Goal: Task Accomplishment & Management: Manage account settings

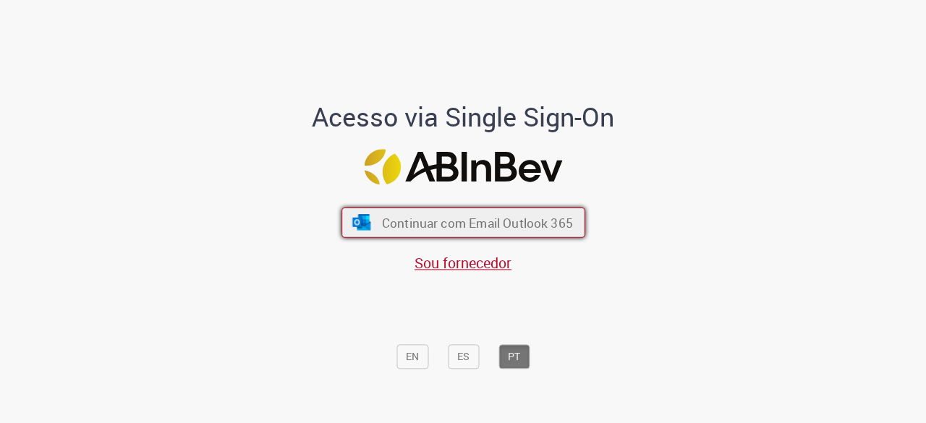
click at [366, 217] on button "Continuar com Email Outlook 365" at bounding box center [464, 223] width 244 height 30
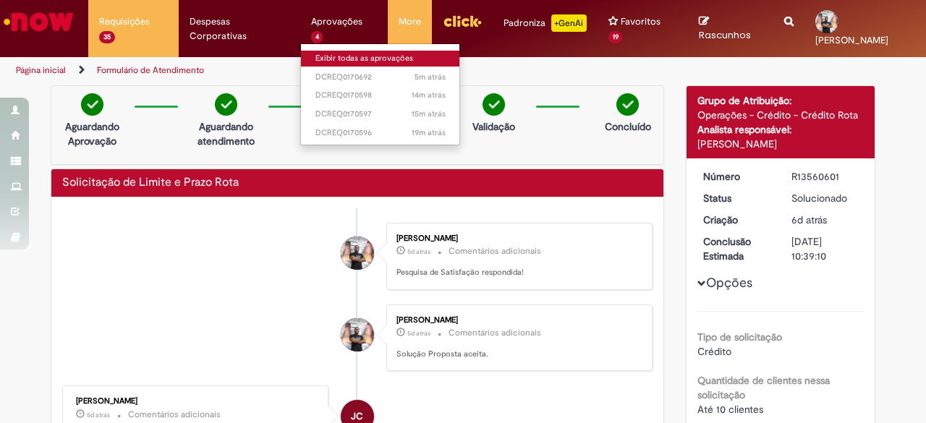
click at [356, 54] on link "Exibir todas as aprovações" at bounding box center [380, 59] width 159 height 16
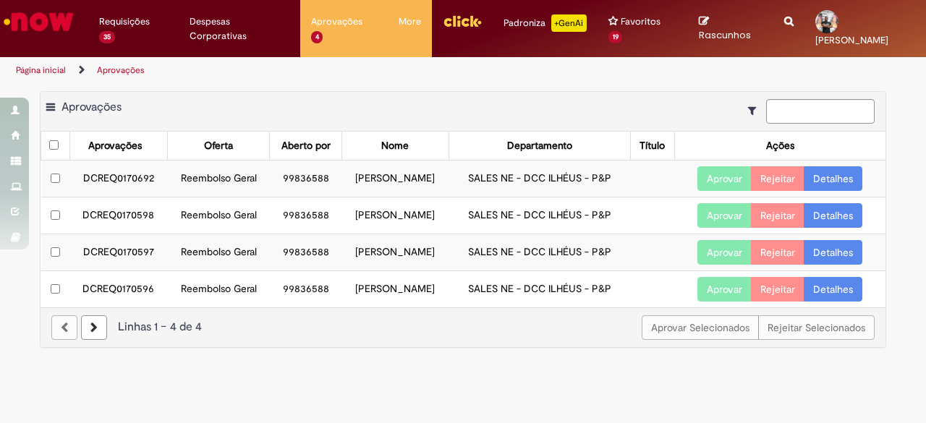
click at [819, 286] on link "Detalhes" at bounding box center [833, 289] width 59 height 25
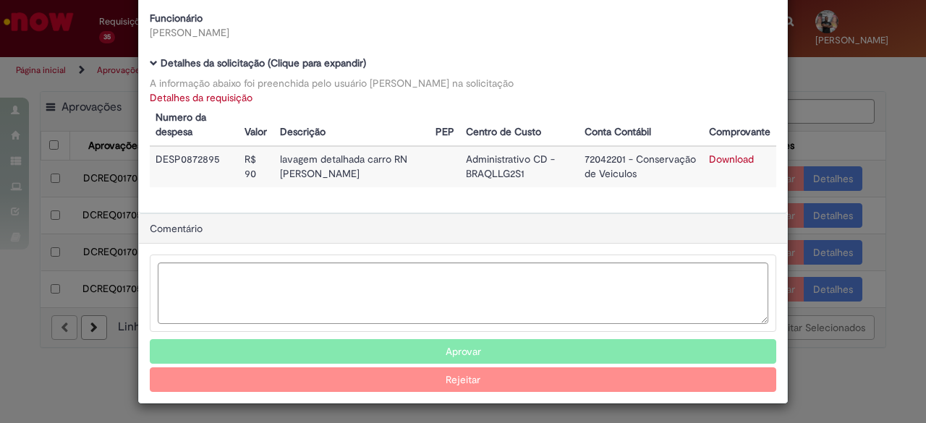
scroll to position [92, 0]
click at [496, 357] on button "Aprovar" at bounding box center [463, 352] width 627 height 25
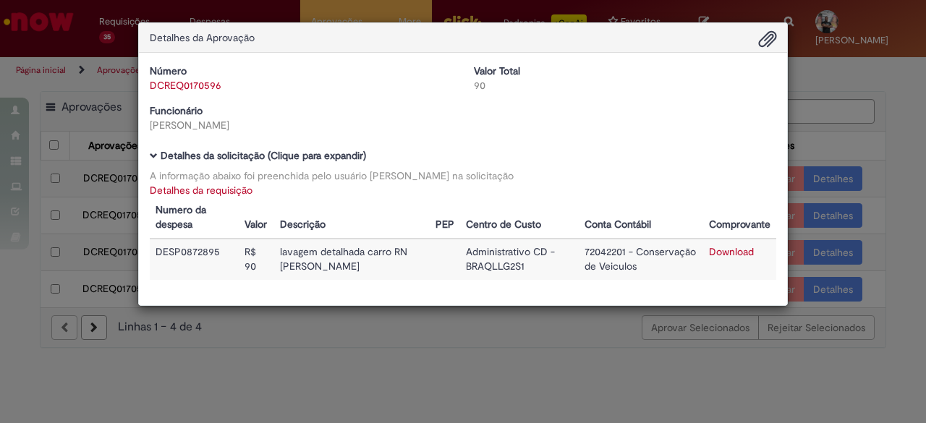
scroll to position [0, 0]
click at [880, 164] on div "Detalhes da Aprovação Número DCREQ0170596 Valor Total 90 Funcionário [PERSON_NA…" at bounding box center [463, 211] width 926 height 423
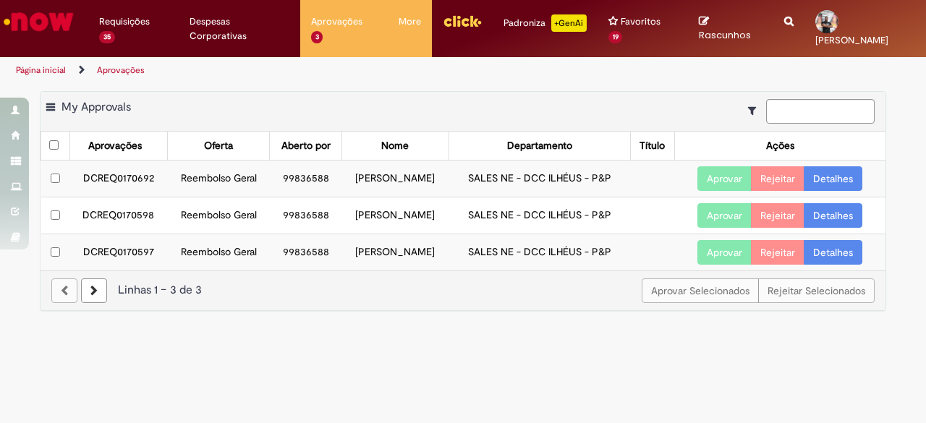
click at [821, 249] on link "Detalhes" at bounding box center [833, 252] width 59 height 25
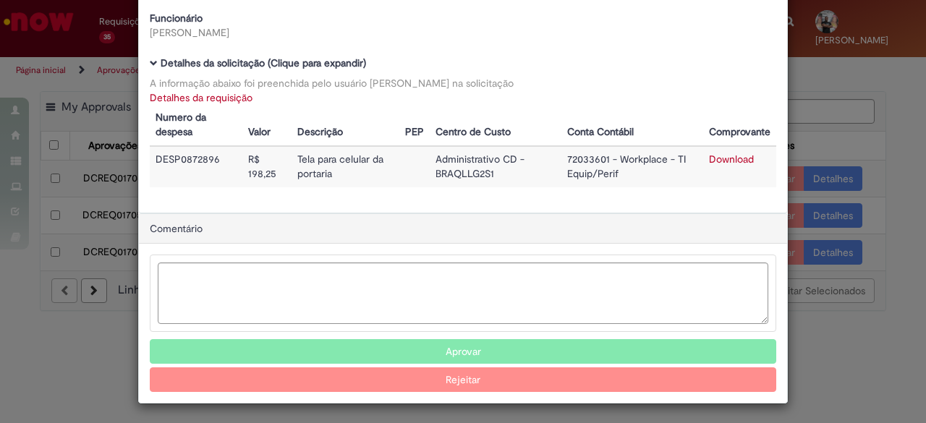
scroll to position [92, 0]
click at [558, 347] on button "Aprovar" at bounding box center [463, 352] width 627 height 25
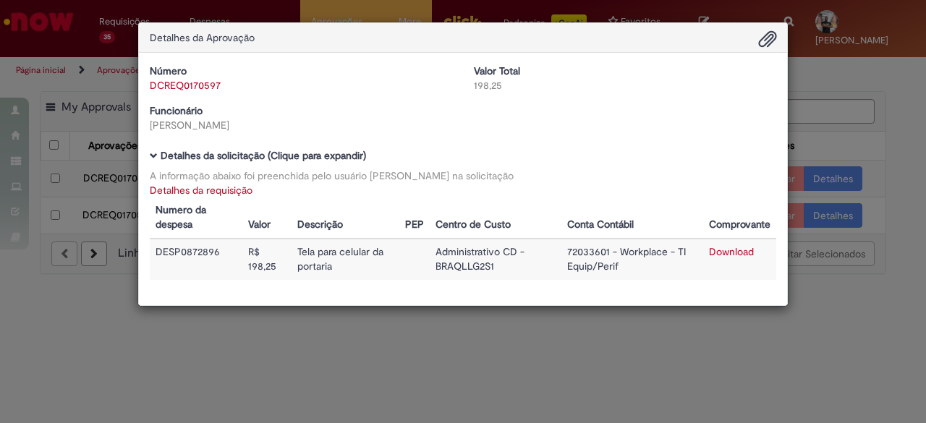
click at [876, 130] on div "Detalhes da Aprovação Número DCREQ0170597 Valor Total 198,25 Funcionário [PERSO…" at bounding box center [463, 211] width 926 height 423
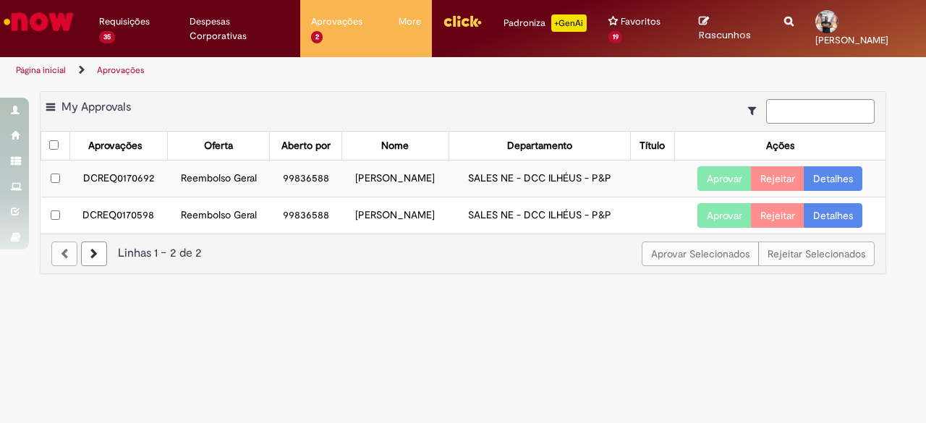
click at [826, 206] on link "Detalhes" at bounding box center [833, 215] width 59 height 25
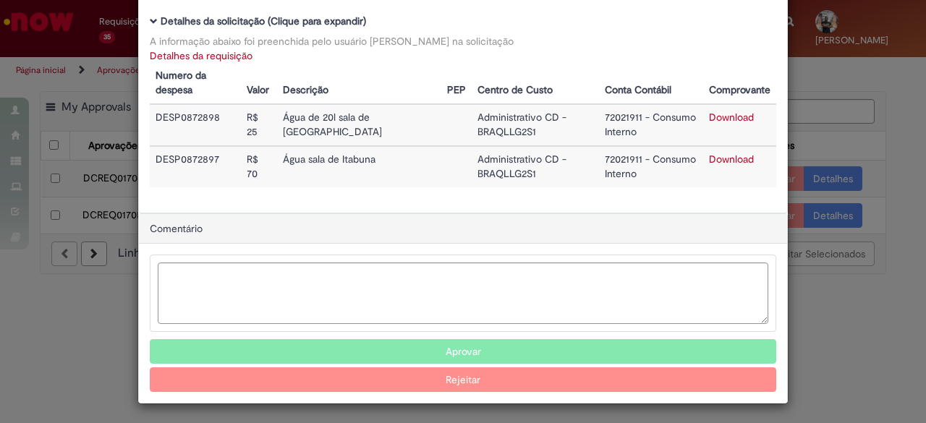
scroll to position [134, 0]
click at [488, 340] on button "Aprovar" at bounding box center [463, 352] width 627 height 25
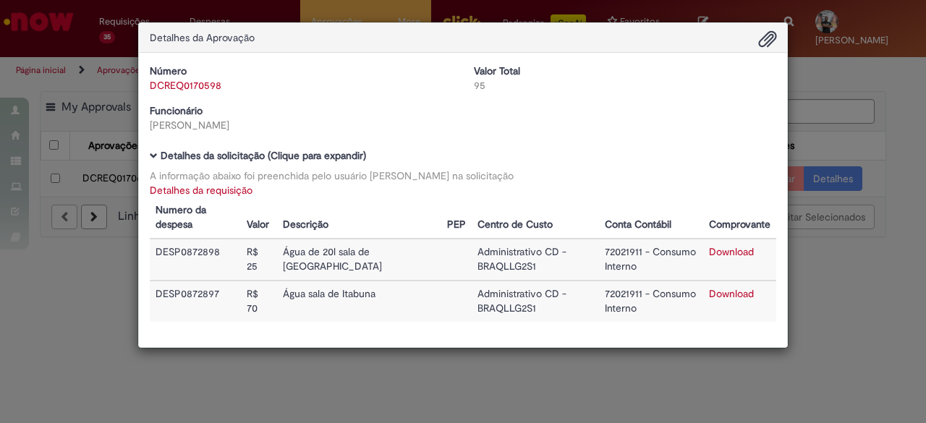
click at [838, 74] on div "Detalhes da Aprovação Número DCREQ0170598 Valor Total 95 Funcionário [PERSON_NA…" at bounding box center [463, 211] width 926 height 423
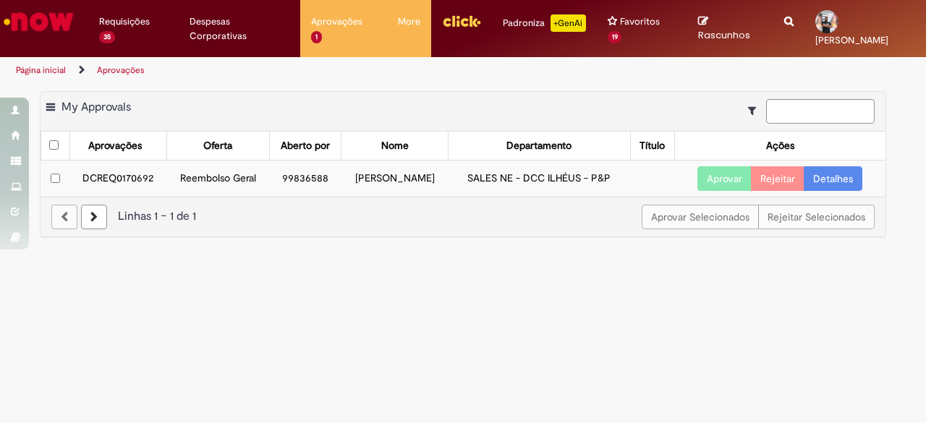
click at [827, 178] on link "Detalhes" at bounding box center [833, 178] width 59 height 25
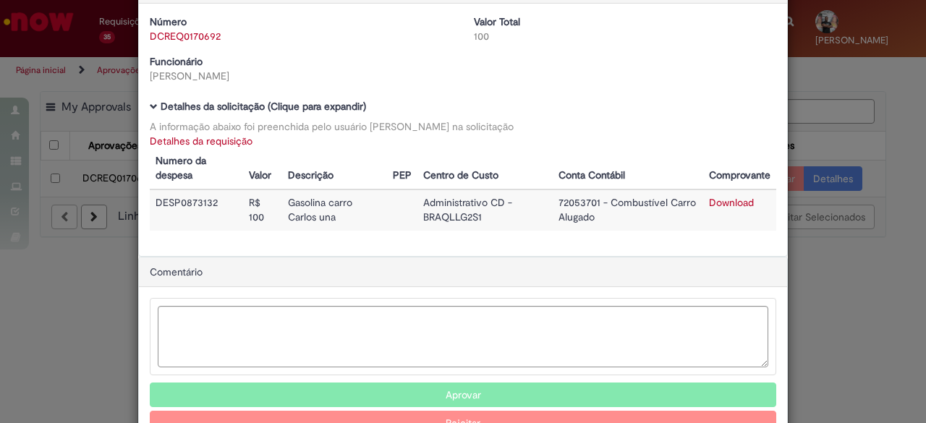
scroll to position [54, 0]
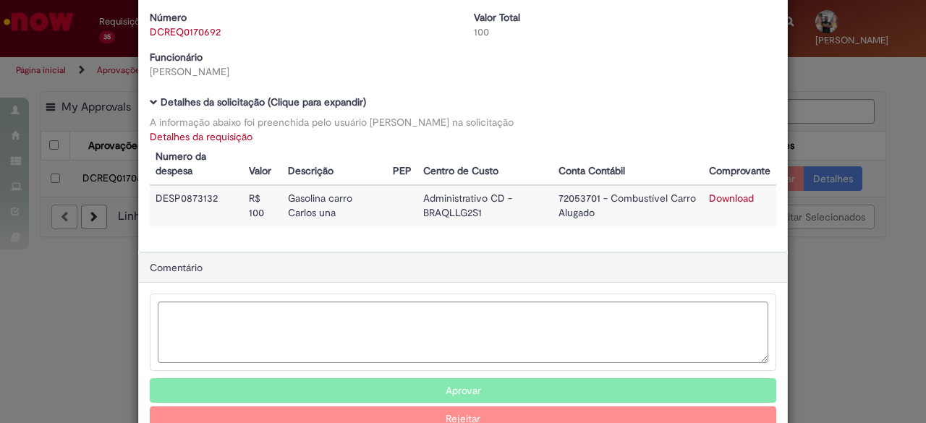
click at [455, 392] on button "Aprovar" at bounding box center [463, 391] width 627 height 25
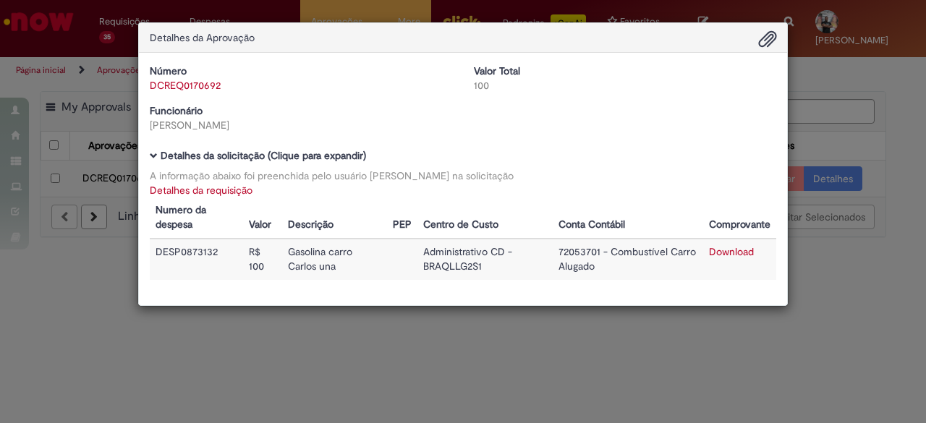
scroll to position [0, 0]
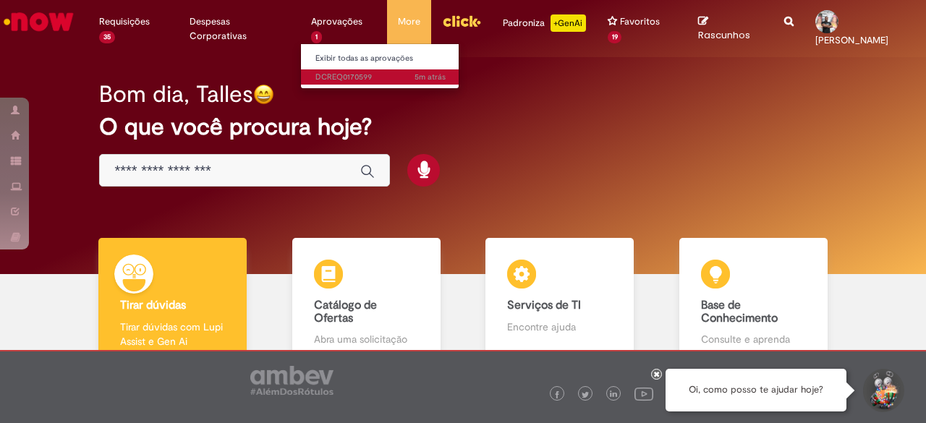
click at [326, 77] on span "5m atrás 5 minutos atrás DCREQ0170599" at bounding box center [381, 78] width 130 height 12
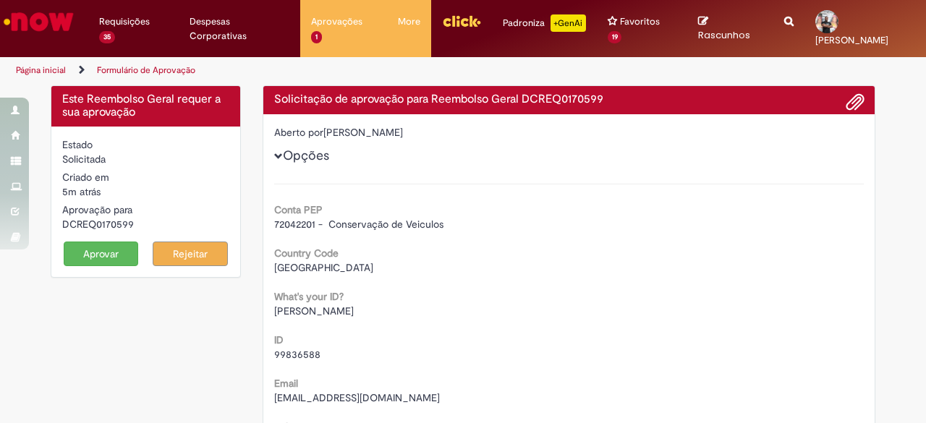
click at [274, 154] on span "Opções" at bounding box center [278, 156] width 9 height 9
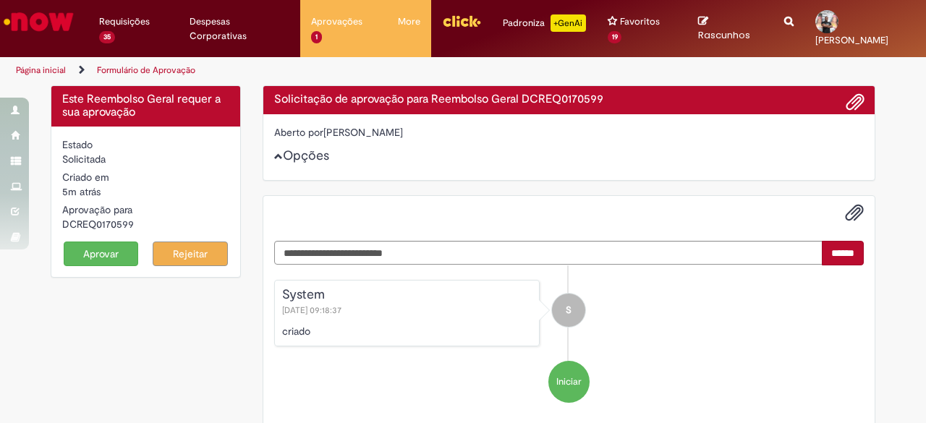
click at [274, 154] on span "Opções" at bounding box center [278, 156] width 9 height 9
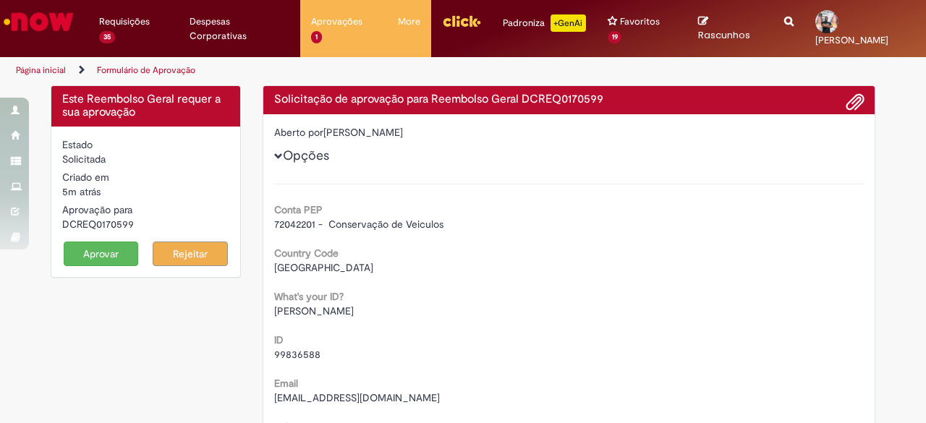
click at [96, 253] on button "Aprovar" at bounding box center [101, 254] width 75 height 25
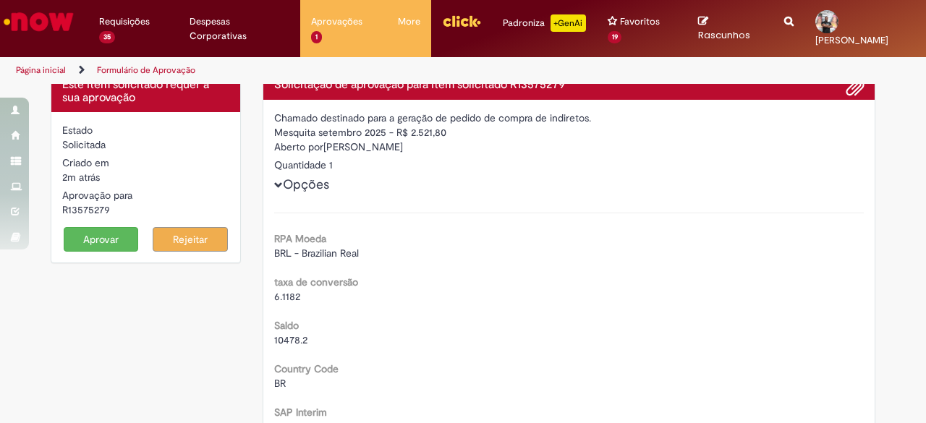
scroll to position [17, 0]
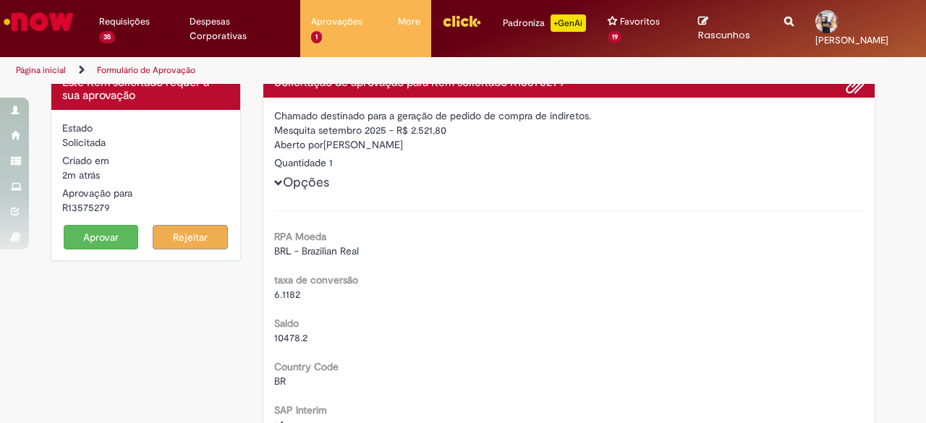
click at [80, 234] on button "Aprovar" at bounding box center [101, 237] width 75 height 25
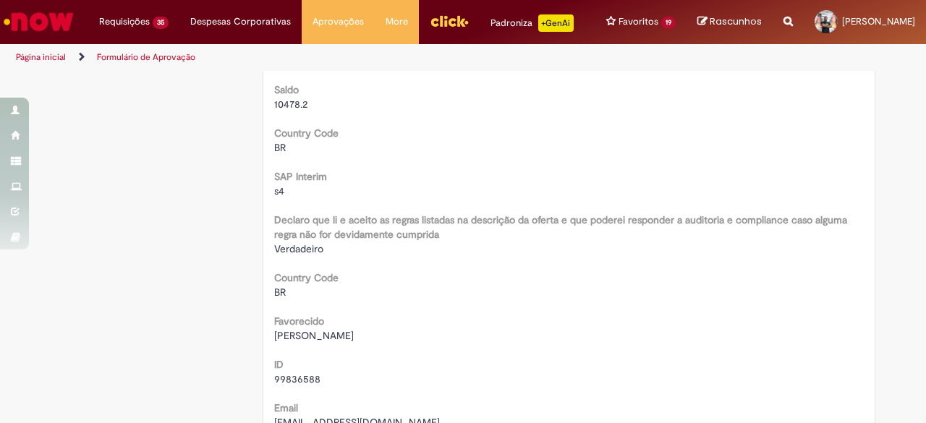
scroll to position [0, 0]
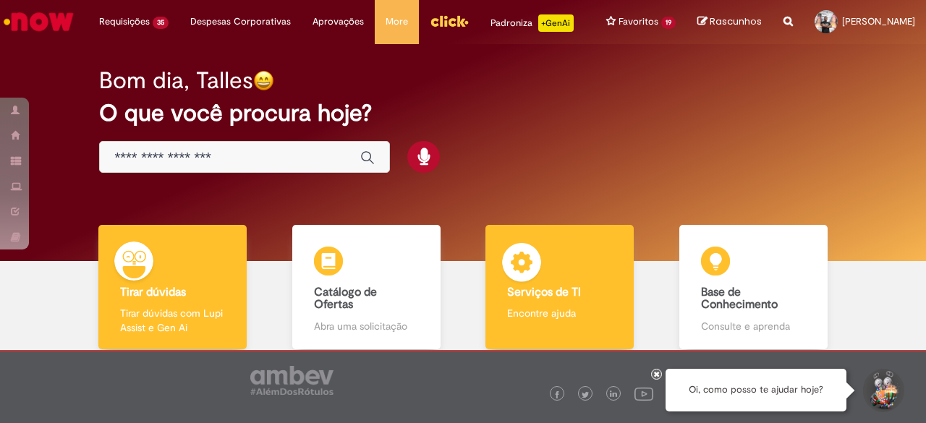
click at [557, 268] on div "Serviços de TI Serviços de TI Encontre ajuda" at bounding box center [560, 287] width 148 height 125
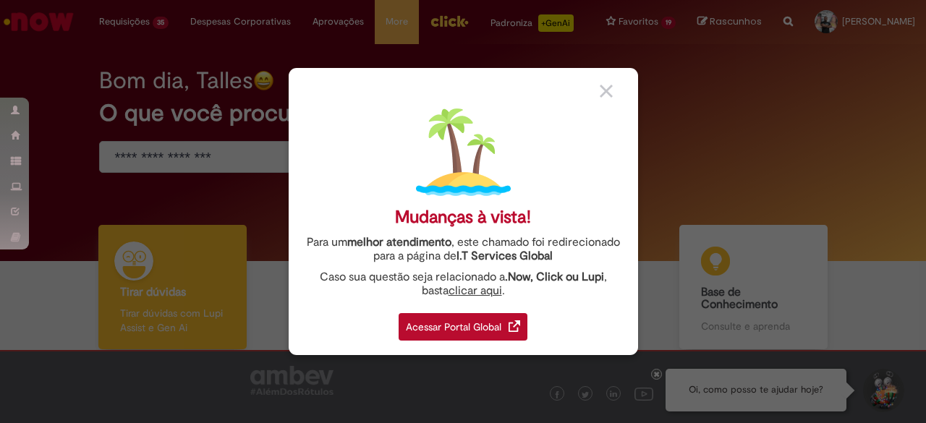
click at [514, 333] on div "Acessar Portal Global" at bounding box center [463, 327] width 129 height 28
